Goal: Share content: Share content

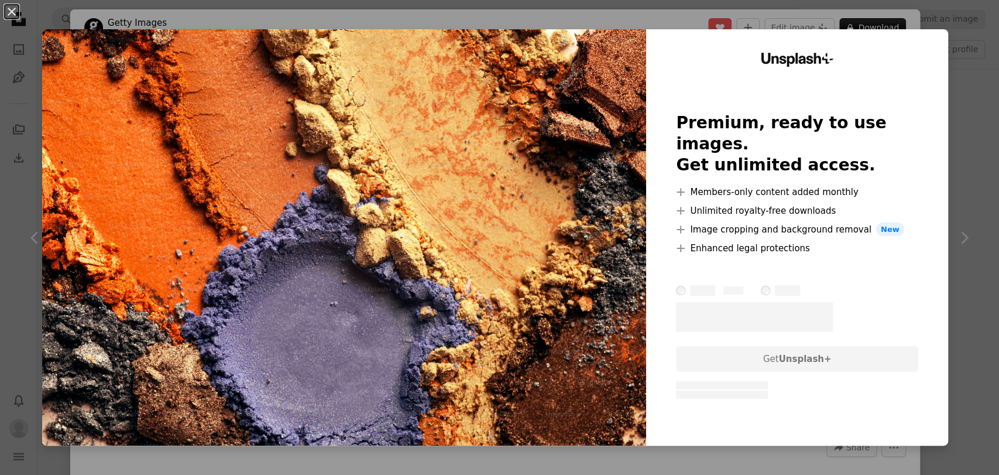
scroll to position [4438, 0]
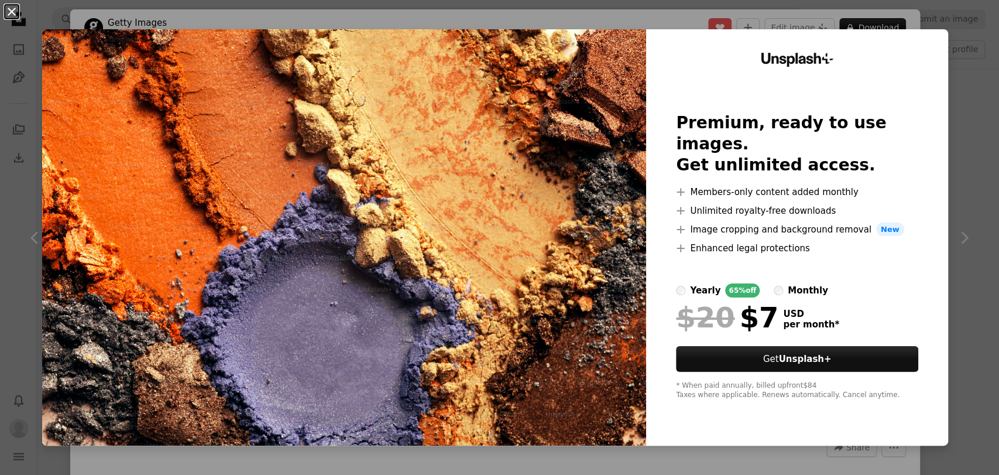
click at [16, 17] on button "An X shape" at bounding box center [12, 12] width 14 height 14
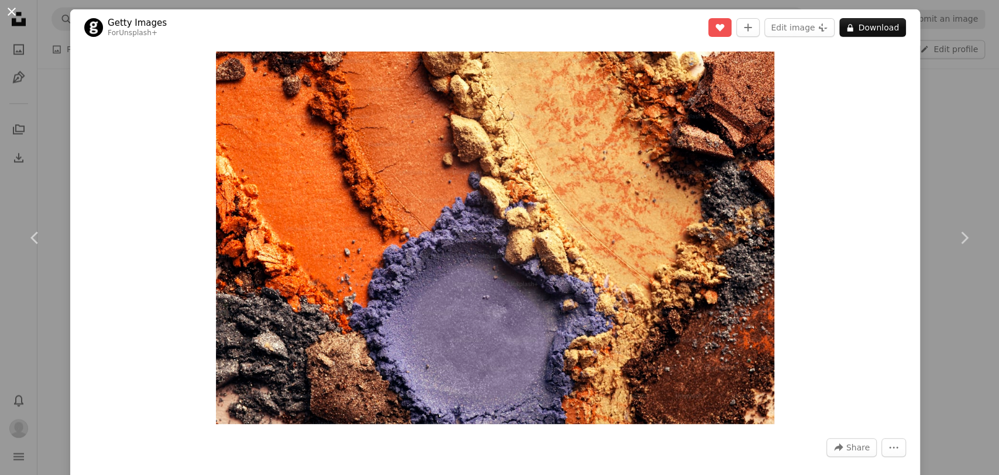
drag, startPoint x: 495, startPoint y: 193, endPoint x: 18, endPoint y: 9, distance: 511.9
click at [18, 9] on button "An X shape" at bounding box center [12, 12] width 14 height 14
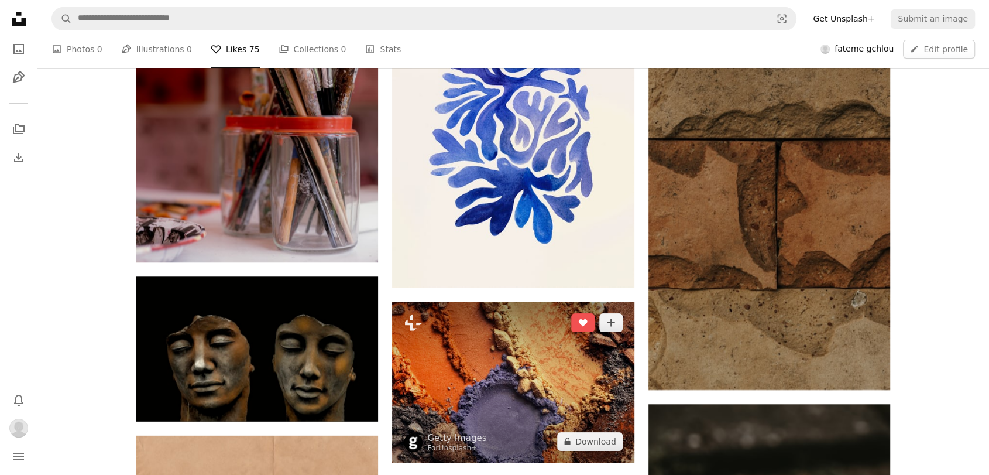
drag, startPoint x: 551, startPoint y: 368, endPoint x: 521, endPoint y: 362, distance: 30.5
click at [521, 362] on img at bounding box center [513, 381] width 242 height 161
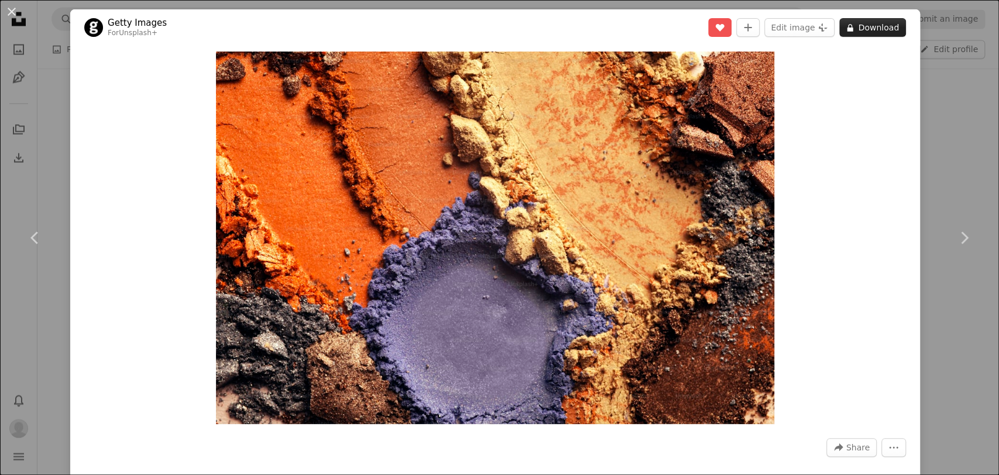
click at [854, 22] on button "A lock Download" at bounding box center [872, 27] width 67 height 19
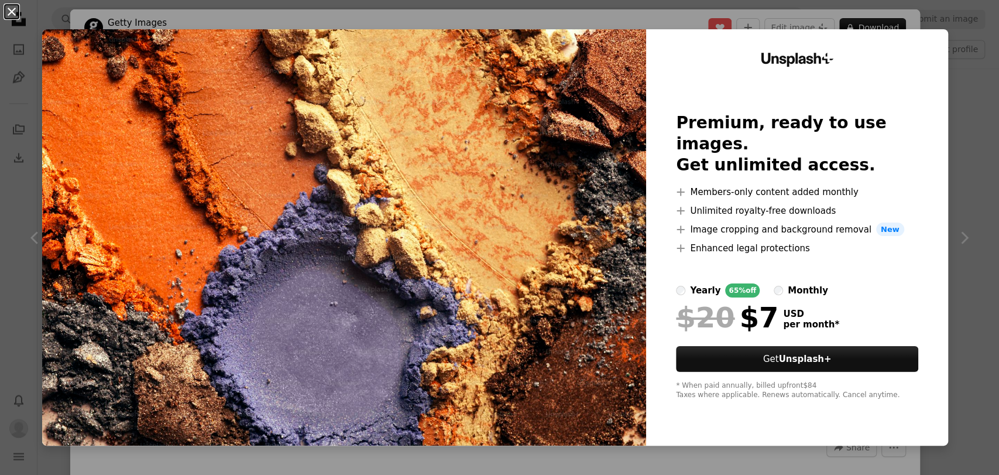
click at [10, 11] on button "An X shape" at bounding box center [12, 12] width 14 height 14
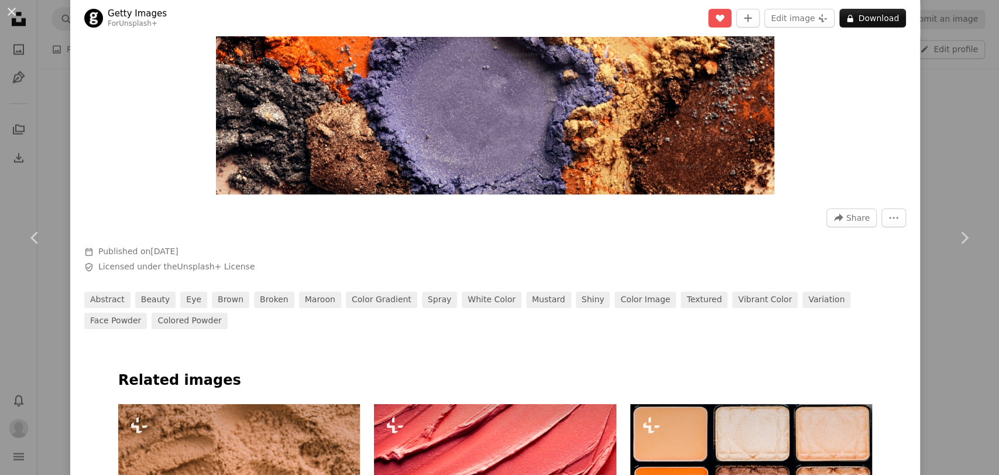
scroll to position [260, 0]
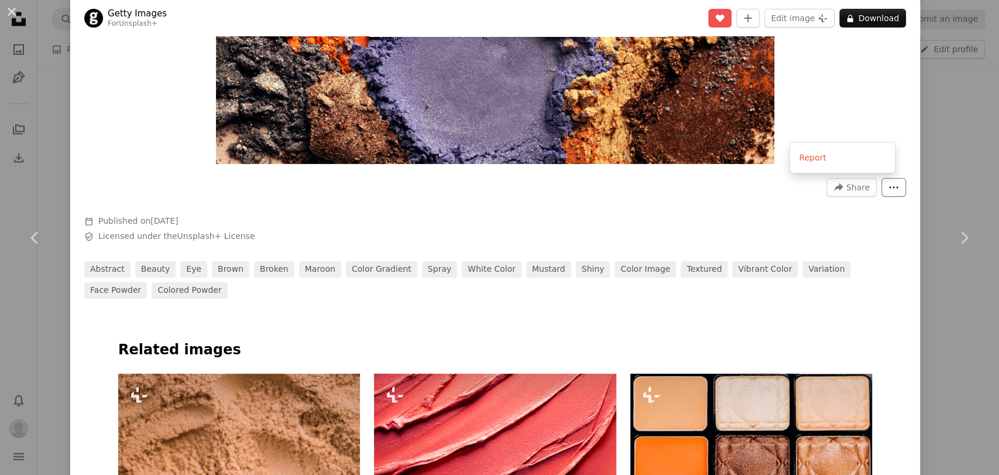
click at [888, 189] on icon "More Actions" at bounding box center [893, 187] width 11 height 11
click at [561, 194] on dialog "An X shape Chevron left Chevron right Getty Images For Unsplash+ A heart A plus…" at bounding box center [499, 237] width 999 height 475
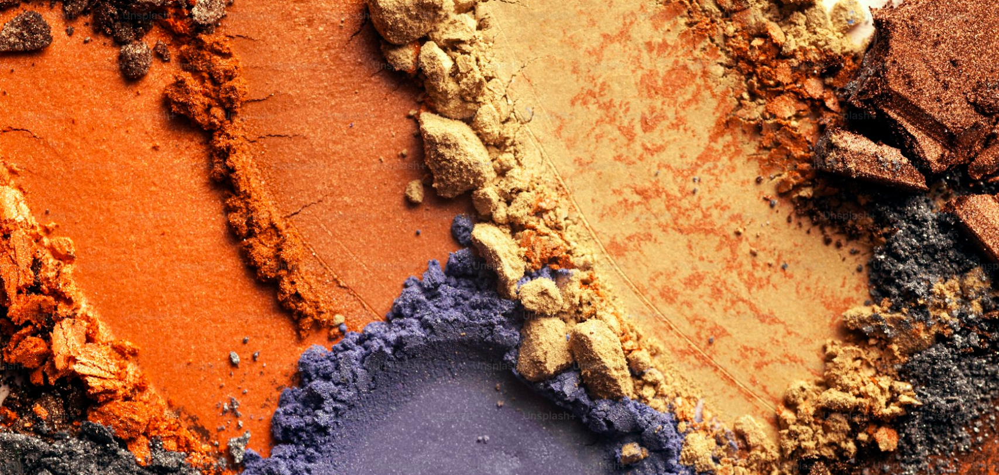
scroll to position [89, 0]
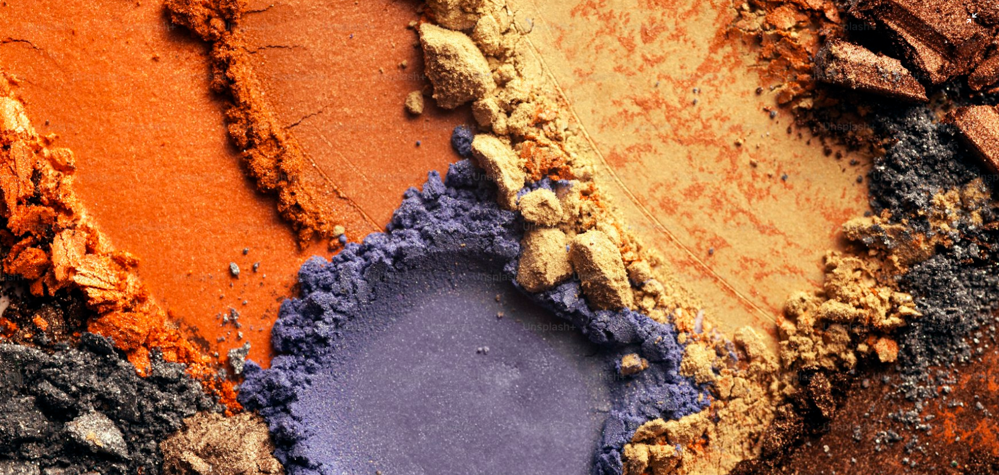
click at [960, 23] on img "Zoom out on this image" at bounding box center [499, 243] width 1000 height 667
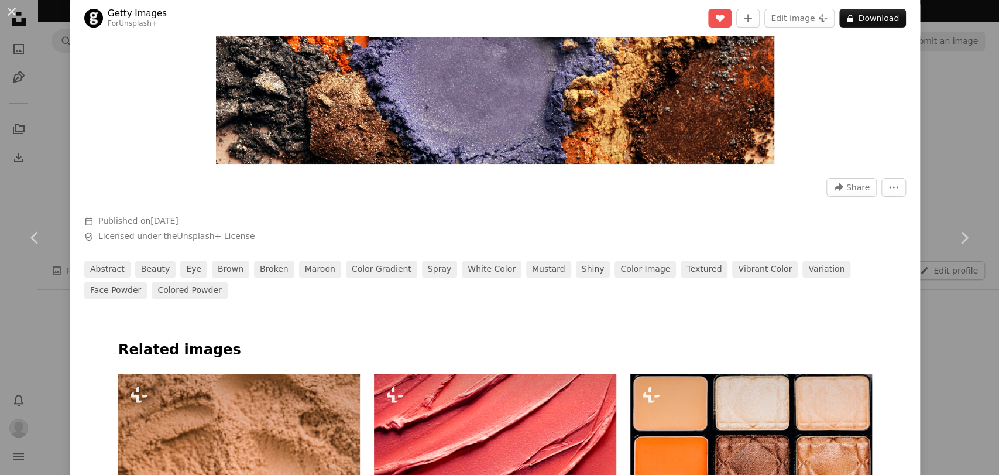
scroll to position [51, 0]
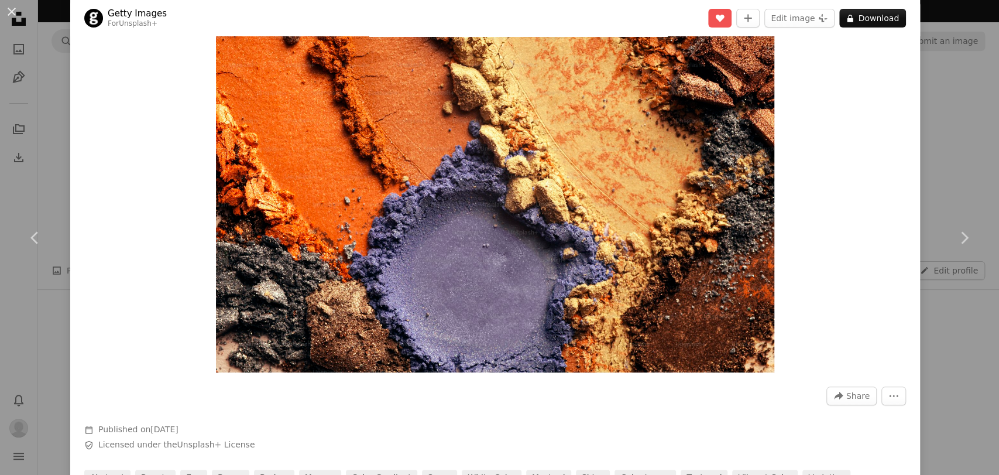
drag, startPoint x: 621, startPoint y: 154, endPoint x: 832, endPoint y: 183, distance: 213.2
click at [832, 183] on div "Zoom in" at bounding box center [495, 186] width 850 height 384
click at [502, 228] on img "Zoom in on this image" at bounding box center [495, 186] width 558 height 372
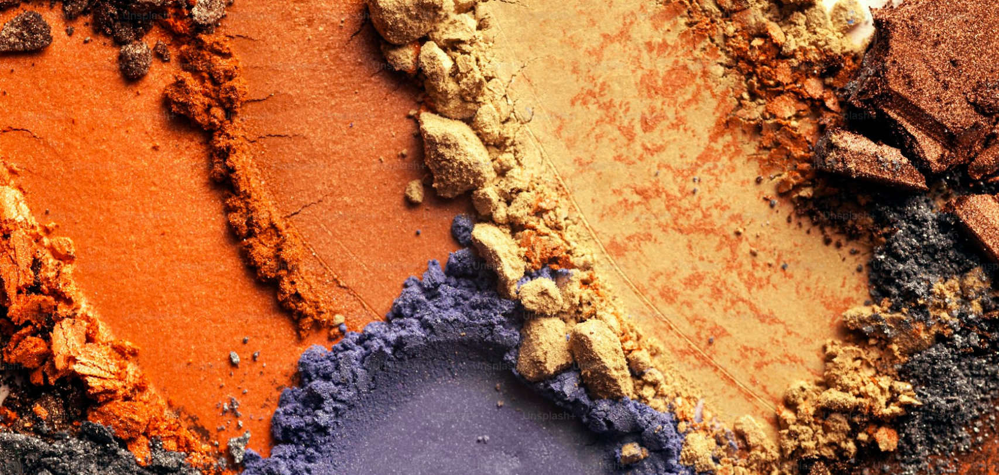
scroll to position [89, 0]
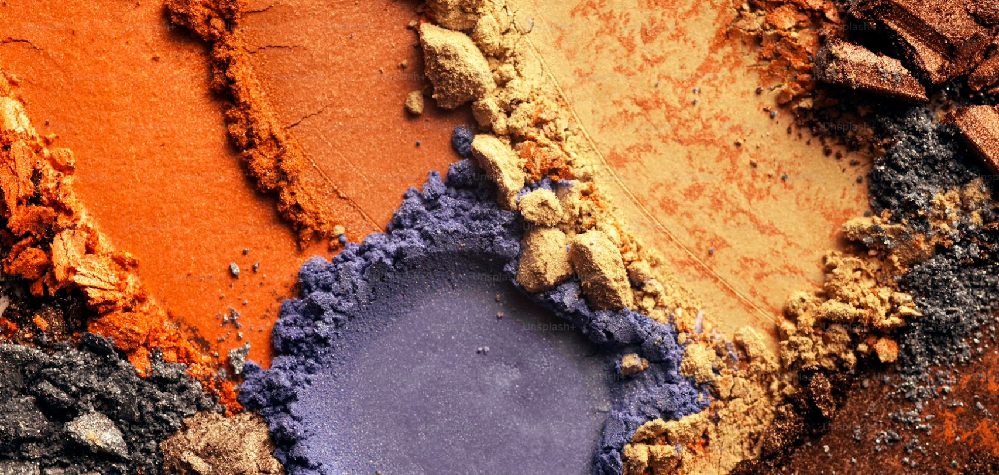
click at [243, 159] on img "Zoom out on this image" at bounding box center [499, 243] width 1000 height 667
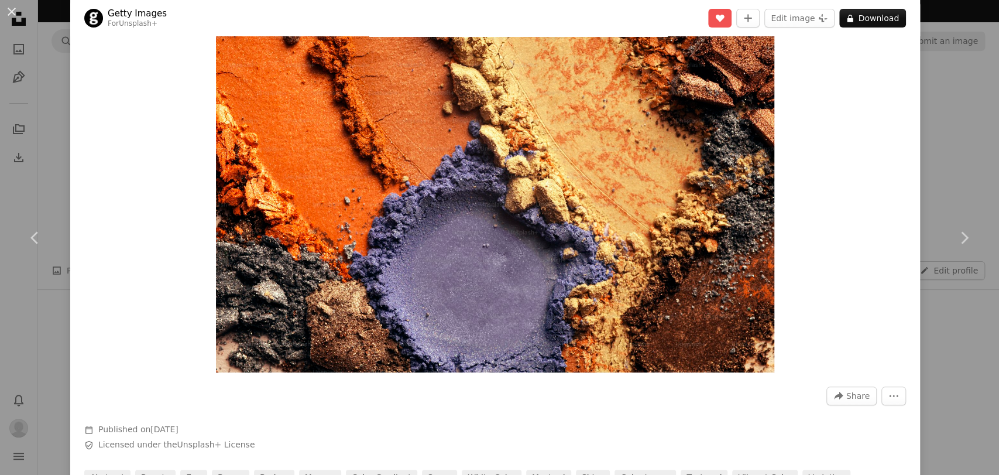
click at [668, 256] on img "Zoom in on this image" at bounding box center [495, 186] width 558 height 372
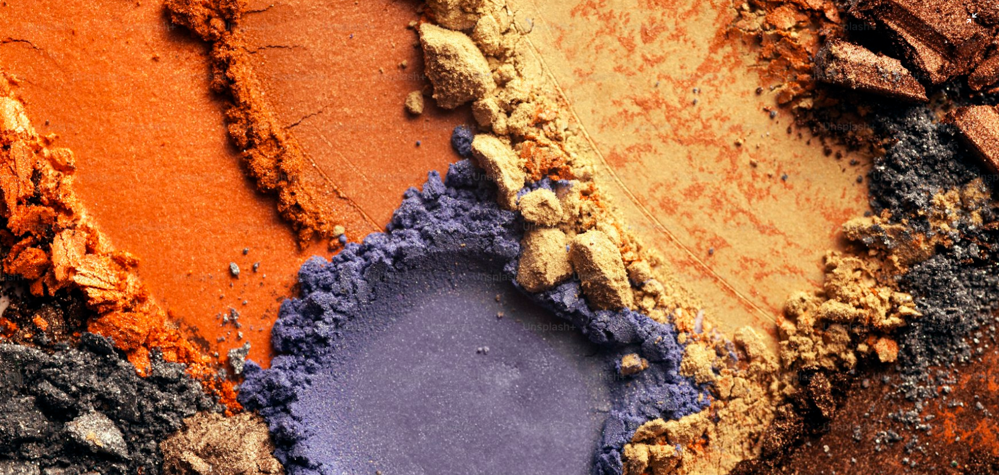
click at [965, 20] on img "Zoom out on this image" at bounding box center [499, 243] width 1000 height 667
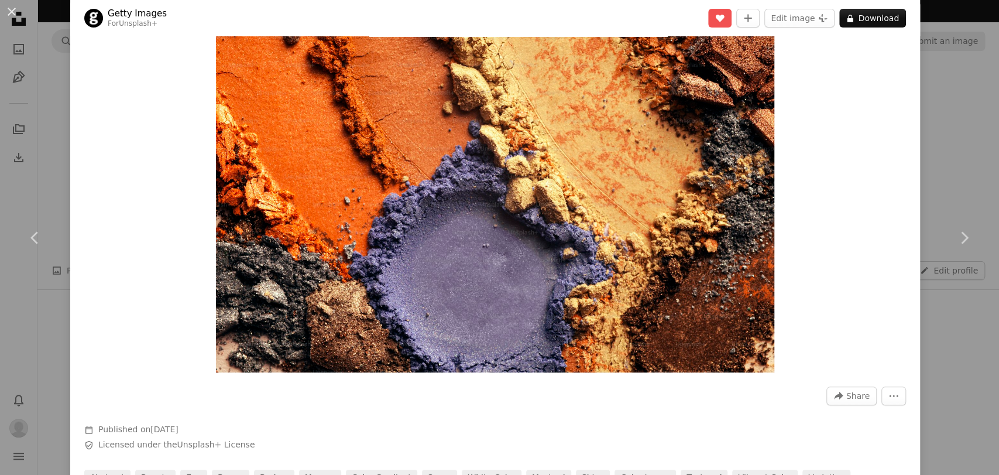
click at [737, 203] on img "Zoom in on this image" at bounding box center [495, 186] width 558 height 372
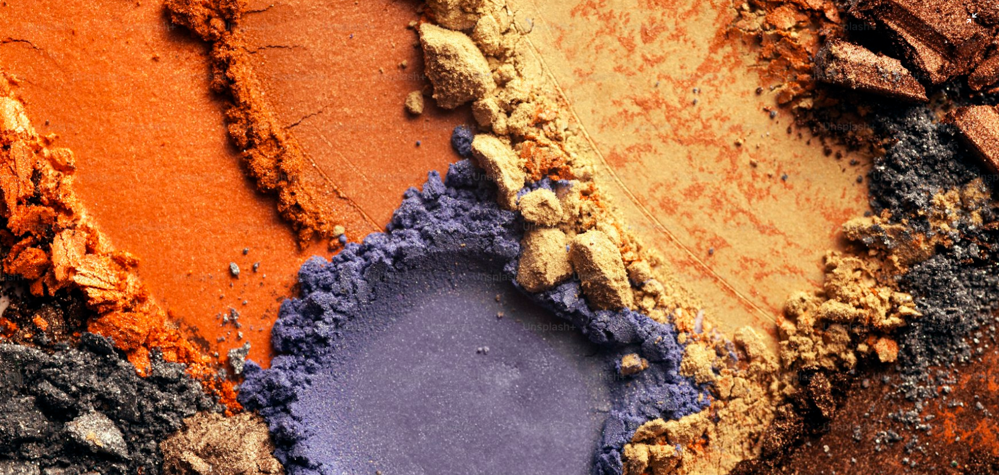
click at [960, 16] on img "Zoom out on this image" at bounding box center [499, 243] width 1000 height 667
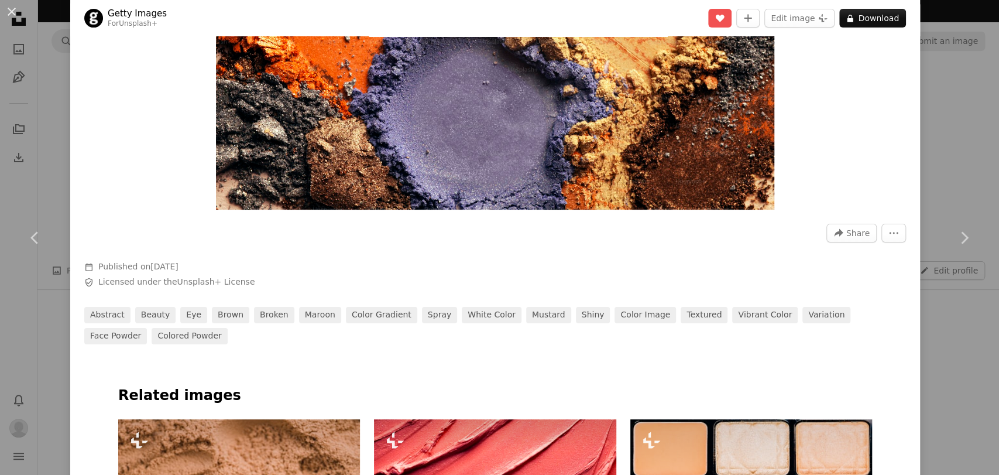
scroll to position [181, 0]
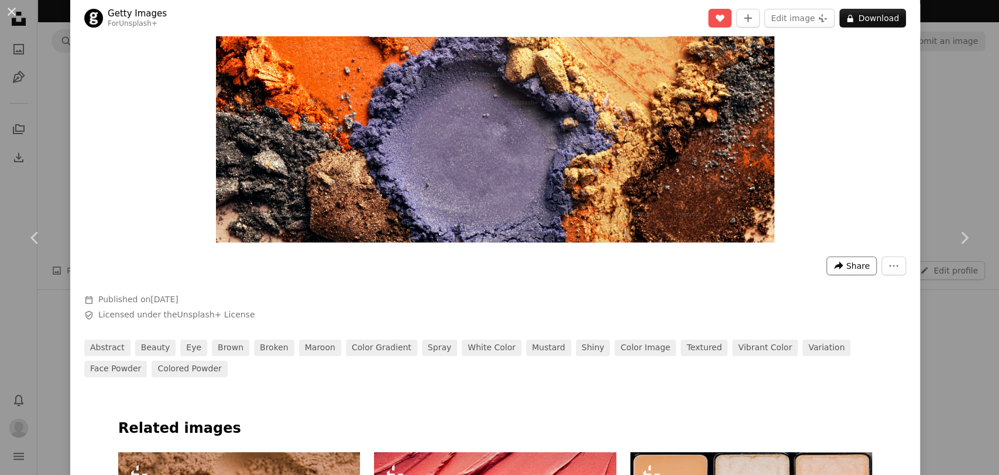
click at [833, 268] on icon "A forward-right arrow" at bounding box center [838, 265] width 11 height 11
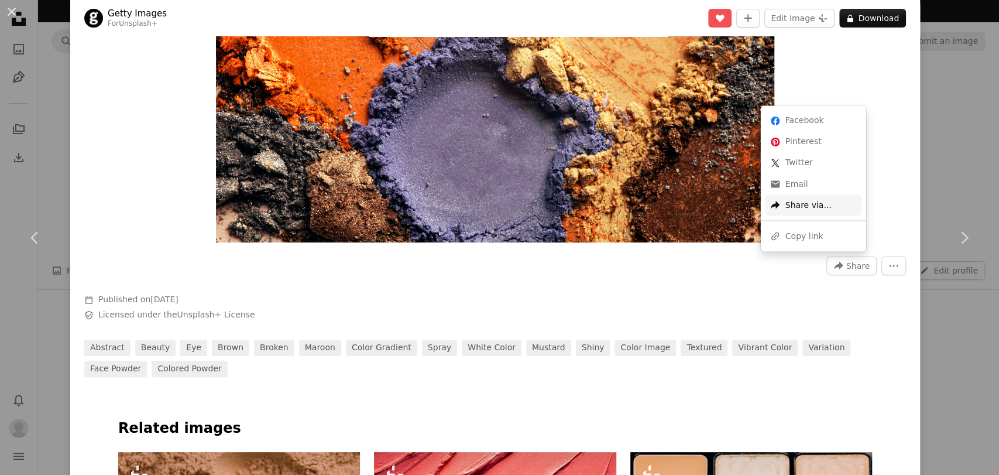
click at [801, 211] on div "A forward-right arrow Share via..." at bounding box center [813, 204] width 96 height 21
click at [799, 232] on div "A URL sharing icon (chains) Copy link" at bounding box center [813, 235] width 96 height 21
